Goal: Information Seeking & Learning: Find specific fact

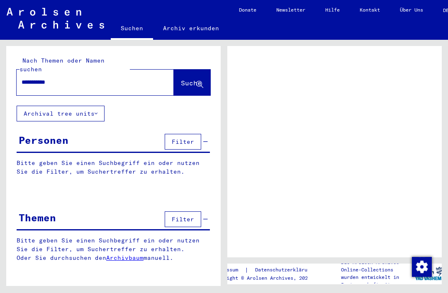
type input "**********"
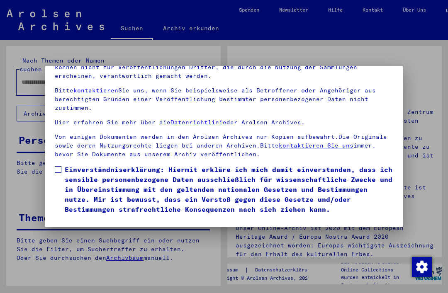
scroll to position [88, 0]
click at [61, 166] on span at bounding box center [58, 169] width 7 height 7
click at [92, 218] on button "Ich stimme zu" at bounding box center [86, 226] width 63 height 16
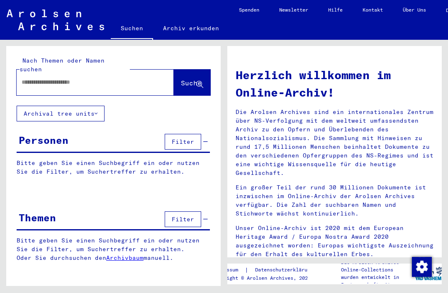
click at [108, 78] on input "text" at bounding box center [85, 82] width 127 height 9
click at [185, 79] on span "Suche" at bounding box center [191, 83] width 21 height 8
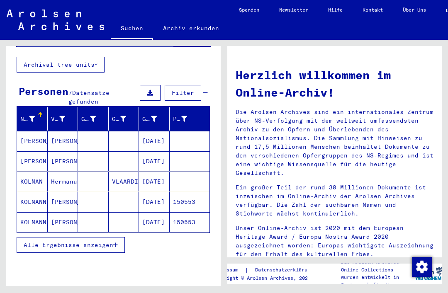
scroll to position [19, 0]
click at [100, 237] on button "Alle Ergebnisse anzeigen" at bounding box center [71, 245] width 108 height 16
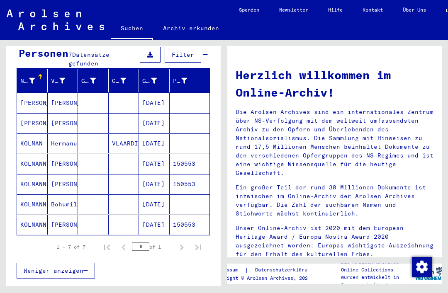
scroll to position [84, 0]
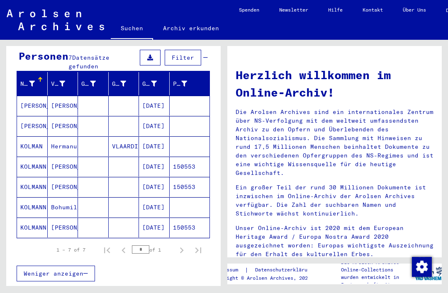
click at [33, 218] on mat-cell "KOLMANN" at bounding box center [32, 228] width 31 height 20
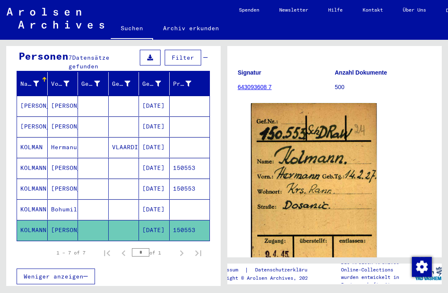
scroll to position [75, 0]
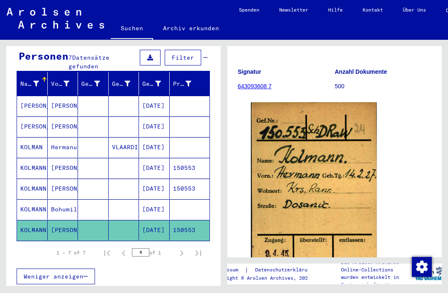
click at [33, 199] on mat-cell "KOLMANN" at bounding box center [32, 209] width 31 height 20
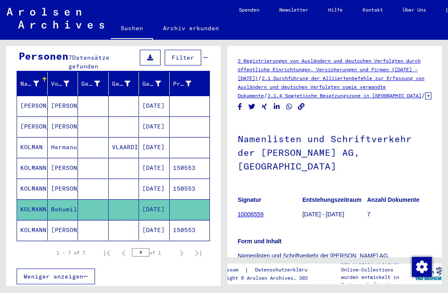
click at [35, 179] on mat-cell "KOLMANN" at bounding box center [32, 189] width 31 height 20
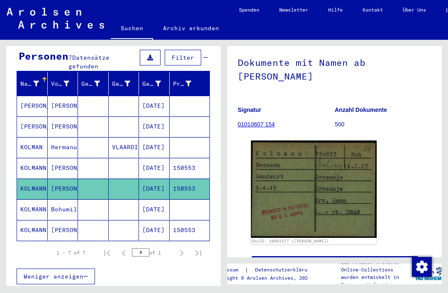
scroll to position [51, 0]
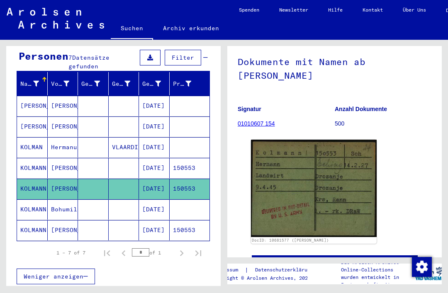
click at [36, 158] on mat-cell "KOLMANN" at bounding box center [32, 168] width 31 height 20
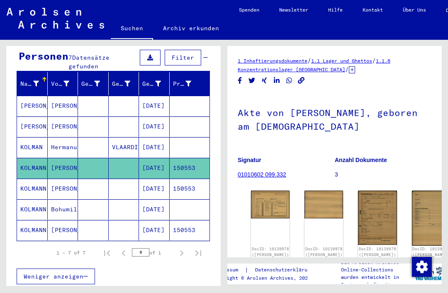
click at [263, 191] on img at bounding box center [270, 204] width 39 height 27
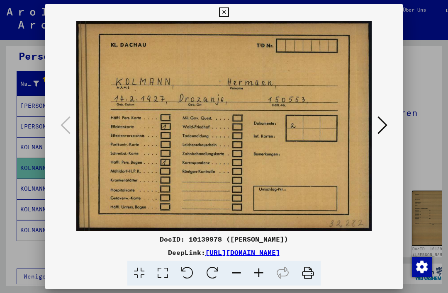
click at [383, 130] on icon at bounding box center [382, 125] width 10 height 20
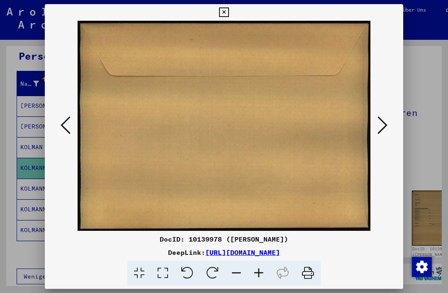
click at [385, 126] on icon at bounding box center [382, 125] width 10 height 20
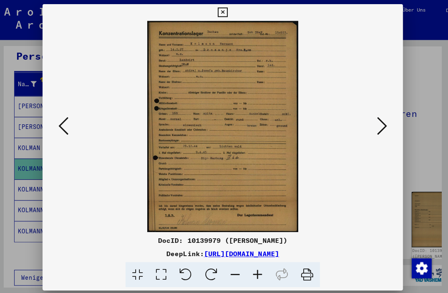
click at [386, 124] on button at bounding box center [382, 126] width 15 height 24
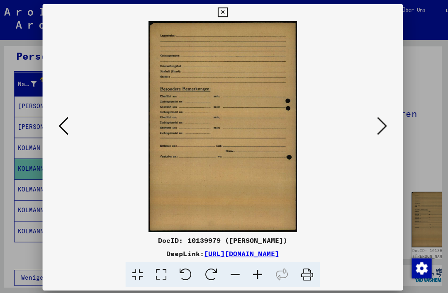
click at [380, 127] on icon at bounding box center [382, 125] width 10 height 20
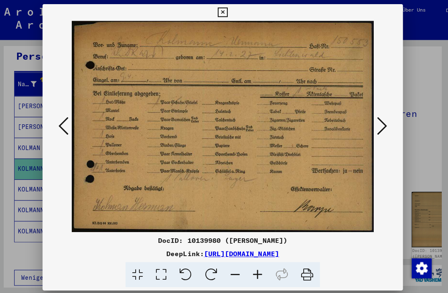
click at [228, 10] on icon at bounding box center [224, 12] width 10 height 10
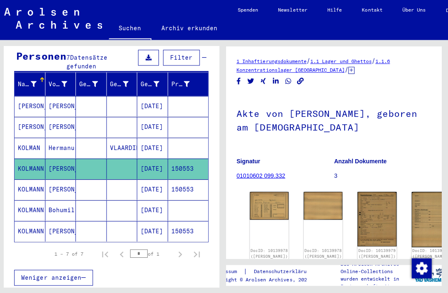
click at [28, 137] on mat-cell "KOLMAN" at bounding box center [32, 147] width 31 height 20
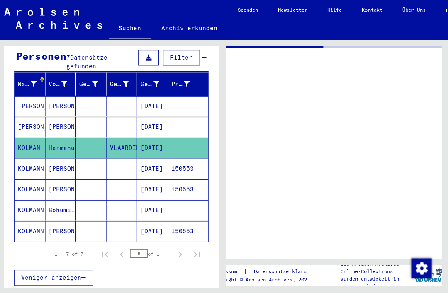
click at [31, 137] on mat-cell "KOLMAN" at bounding box center [32, 147] width 31 height 20
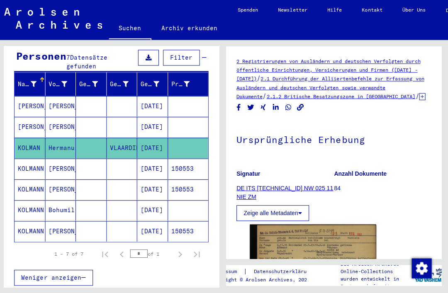
click at [33, 116] on mat-cell "[PERSON_NAME]" at bounding box center [32, 126] width 31 height 20
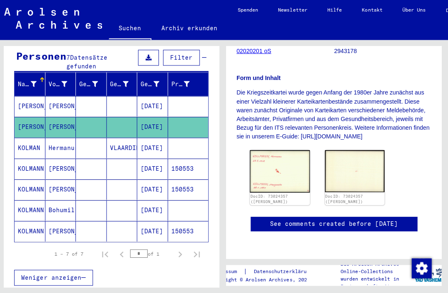
scroll to position [217, 0]
click at [277, 149] on img at bounding box center [281, 170] width 60 height 42
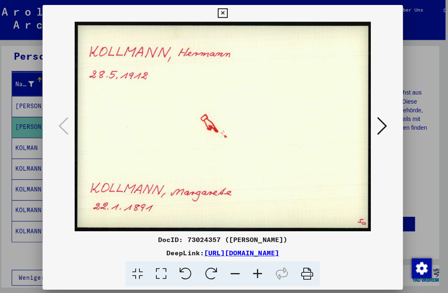
click at [228, 17] on icon at bounding box center [224, 13] width 10 height 10
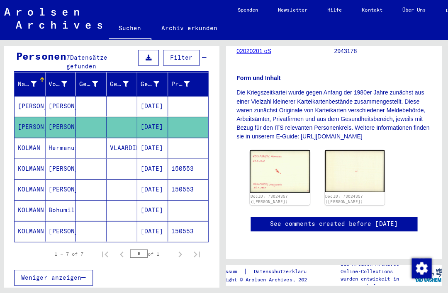
click at [32, 96] on mat-cell "[PERSON_NAME]" at bounding box center [32, 106] width 31 height 20
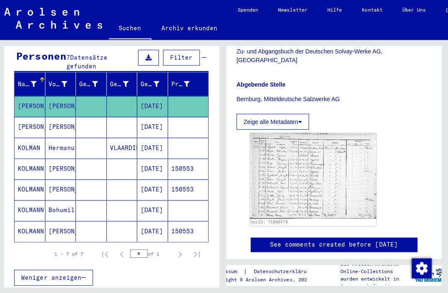
scroll to position [227, 0]
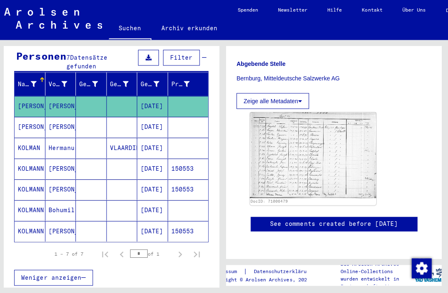
click at [347, 130] on img at bounding box center [314, 153] width 126 height 85
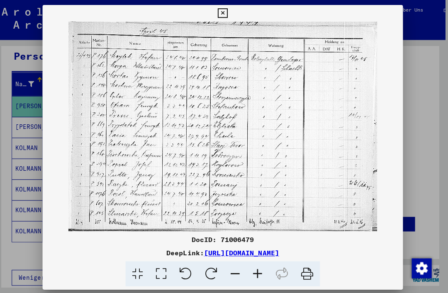
click at [228, 13] on icon at bounding box center [224, 13] width 10 height 10
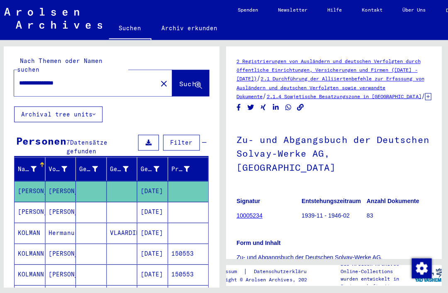
scroll to position [0, 0]
click at [45, 78] on input "**********" at bounding box center [88, 82] width 132 height 9
click at [44, 78] on input "**********" at bounding box center [88, 82] width 132 height 9
click at [49, 78] on input "**********" at bounding box center [88, 82] width 132 height 9
type input "**********"
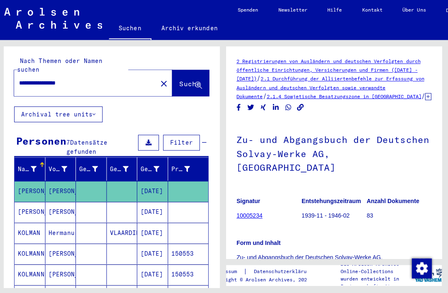
click at [181, 79] on span "Suche" at bounding box center [191, 83] width 21 height 8
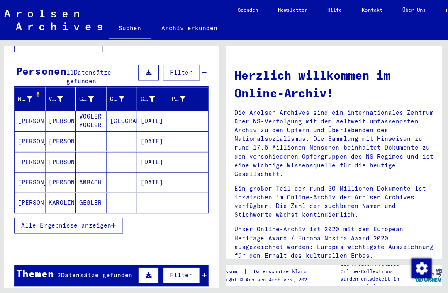
scroll to position [69, 0]
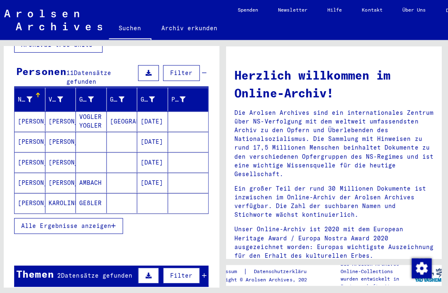
click at [30, 111] on mat-cell "[PERSON_NAME]" at bounding box center [32, 121] width 31 height 20
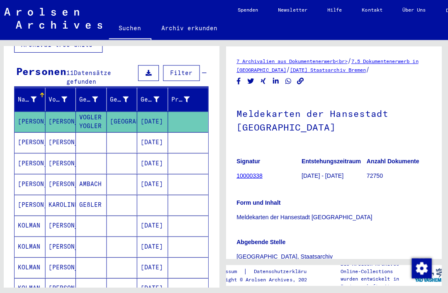
click at [28, 137] on mat-cell "[PERSON_NAME]" at bounding box center [32, 141] width 31 height 20
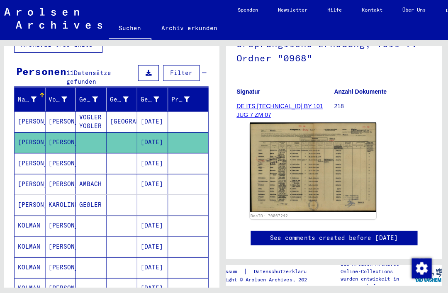
scroll to position [108, 0]
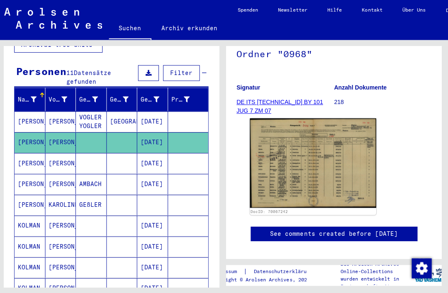
click at [359, 193] on img at bounding box center [314, 162] width 126 height 89
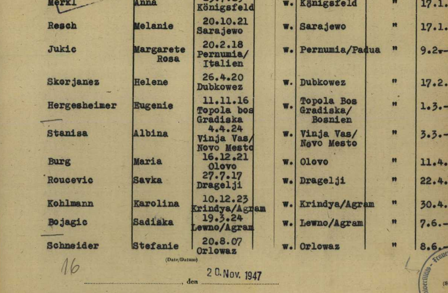
click at [85, 76] on img at bounding box center [224, 126] width 358 height 208
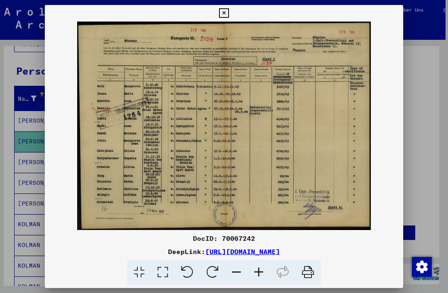
click at [228, 14] on icon at bounding box center [224, 13] width 10 height 10
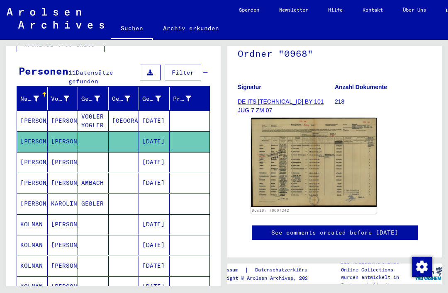
click at [34, 154] on mat-cell "[PERSON_NAME]" at bounding box center [32, 162] width 31 height 20
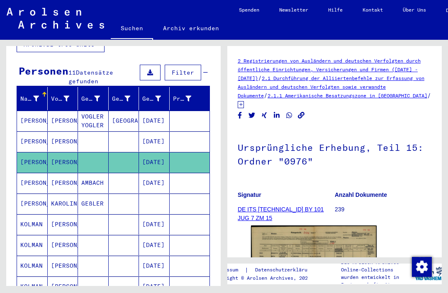
click at [34, 174] on mat-cell "[PERSON_NAME]" at bounding box center [32, 183] width 31 height 20
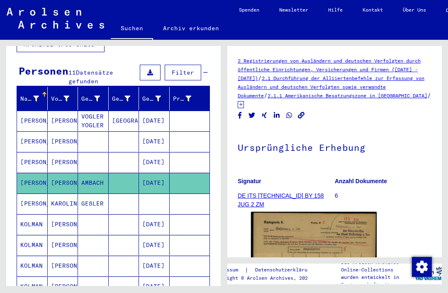
click at [34, 196] on mat-cell "[PERSON_NAME]" at bounding box center [32, 204] width 31 height 20
